Goal: Task Accomplishment & Management: Use online tool/utility

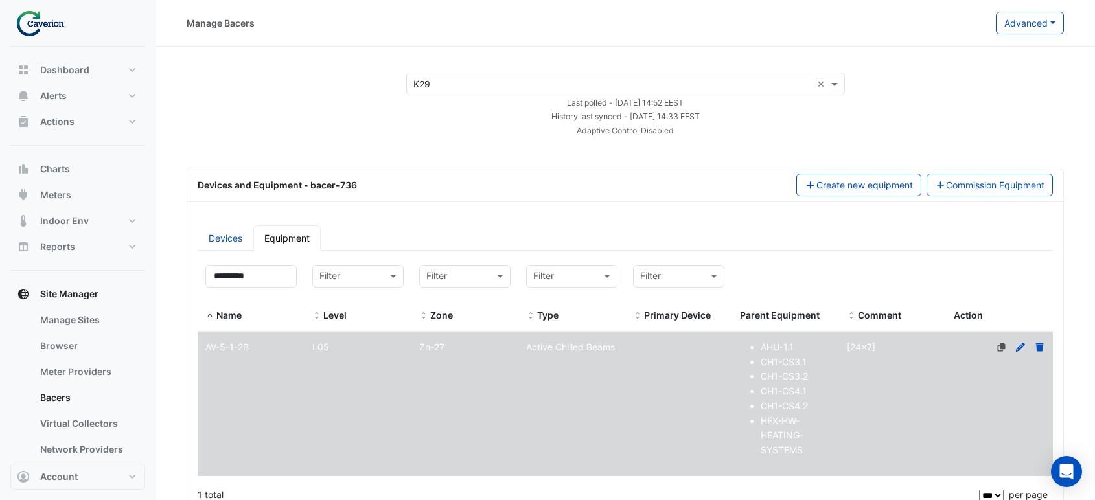
select select "***"
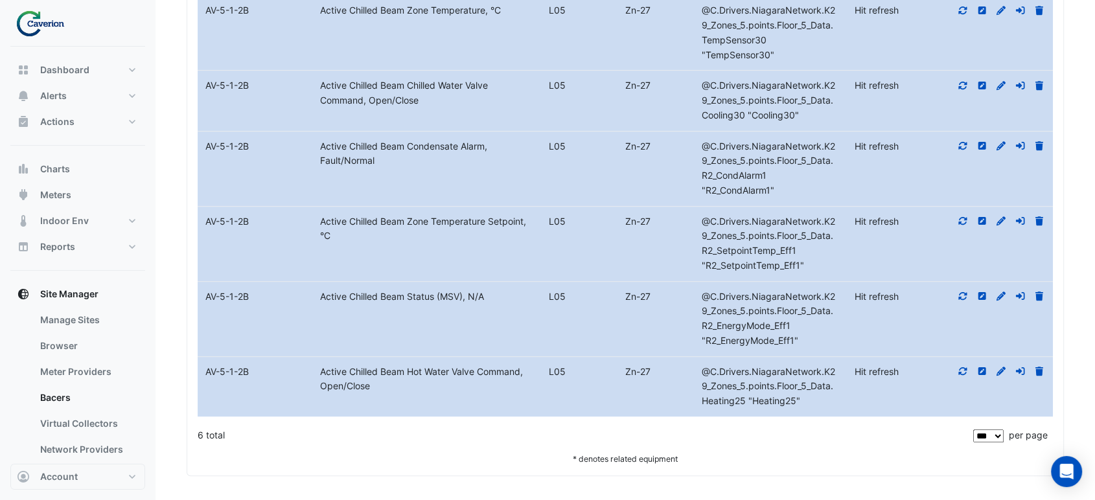
click at [381, 317] on datatable-body-cell "Metadata Active Chilled Beam Status (MSV), N/A" at bounding box center [426, 319] width 229 height 74
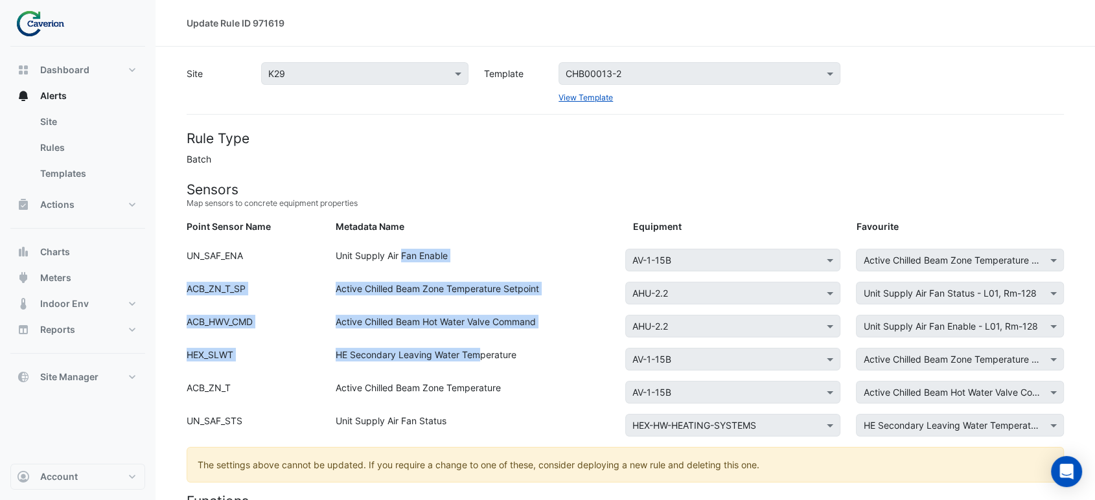
drag, startPoint x: 404, startPoint y: 266, endPoint x: 482, endPoint y: 358, distance: 120.8
click at [482, 358] on div "HE Secondary Leaving Water Temperature" at bounding box center [476, 362] width 297 height 28
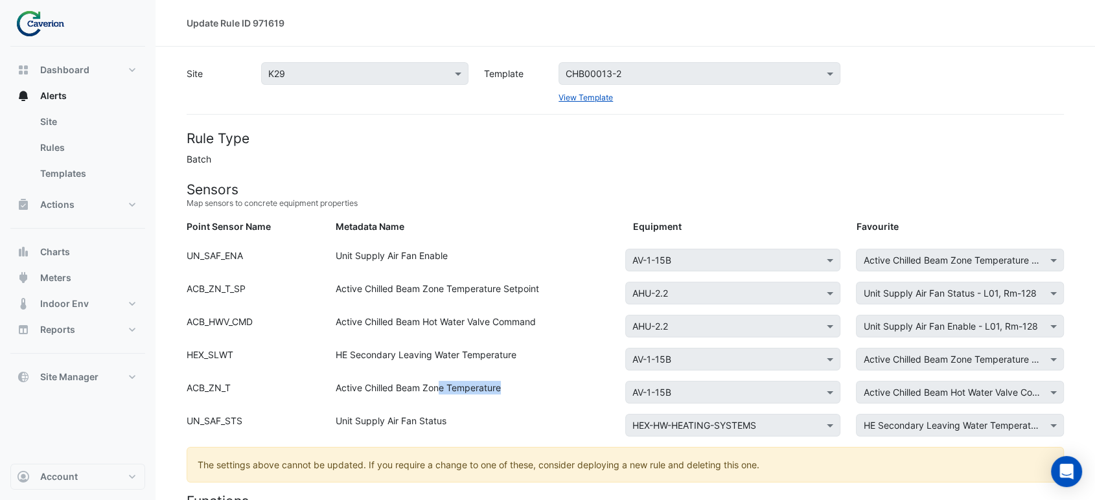
drag, startPoint x: 440, startPoint y: 404, endPoint x: 523, endPoint y: 398, distance: 82.5
click at [523, 398] on div "Active Chilled Beam Zone Temperature" at bounding box center [476, 395] width 297 height 28
drag, startPoint x: 383, startPoint y: 422, endPoint x: 442, endPoint y: 426, distance: 58.4
click at [442, 426] on div "Unit Supply Air Fan Status" at bounding box center [476, 428] width 297 height 28
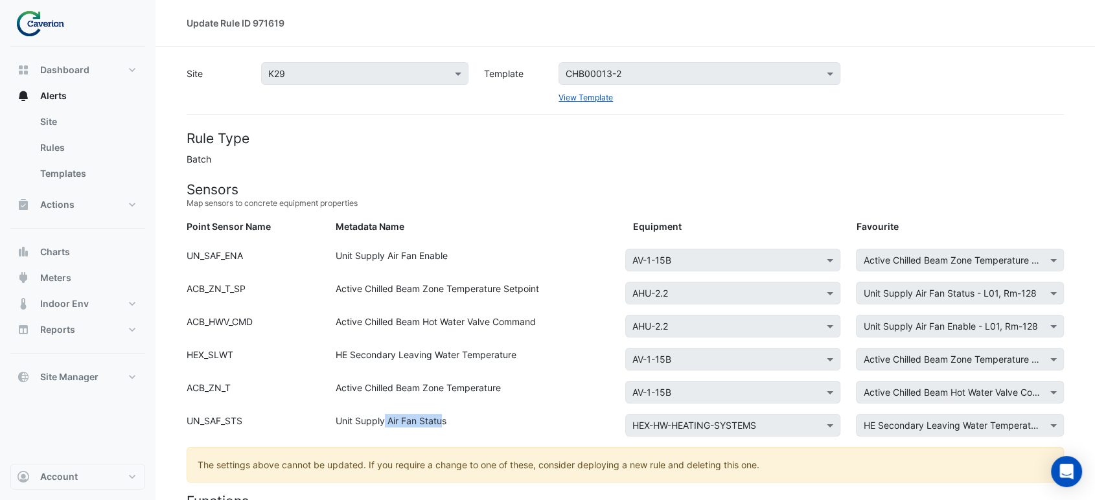
click at [442, 426] on div "Unit Supply Air Fan Status" at bounding box center [476, 428] width 297 height 28
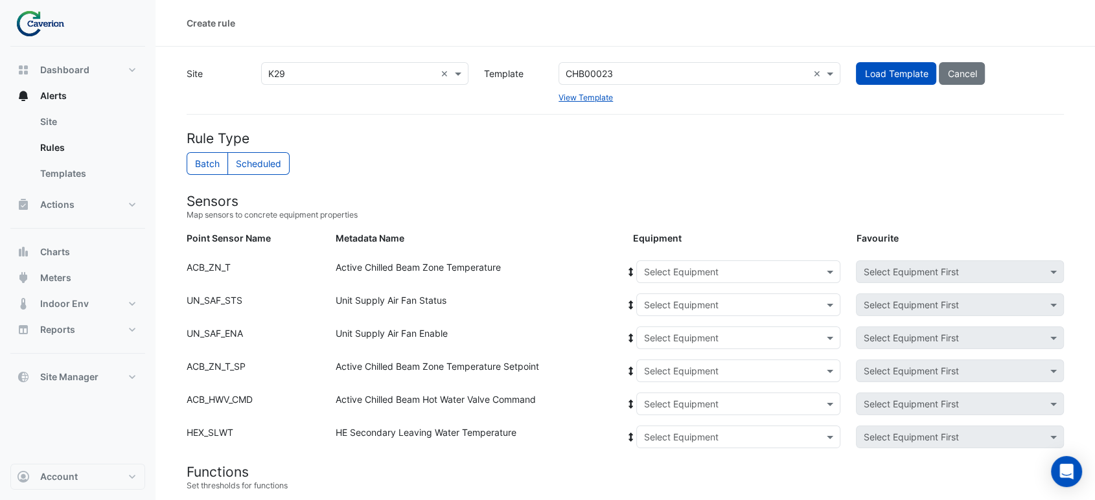
scroll to position [54, 0]
